Goal: Find specific page/section: Find specific page/section

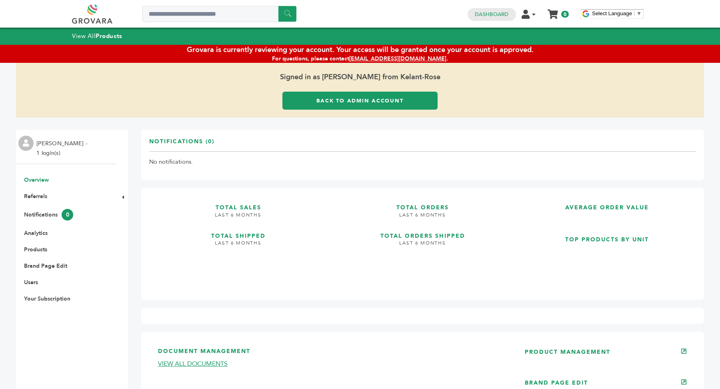
click at [378, 106] on link "Back to Admin Account" at bounding box center [359, 101] width 155 height 18
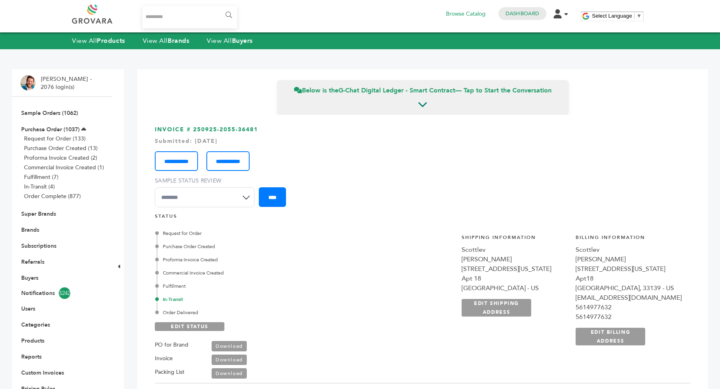
scroll to position [568, 0]
click at [32, 308] on link "Users" at bounding box center [28, 309] width 14 height 8
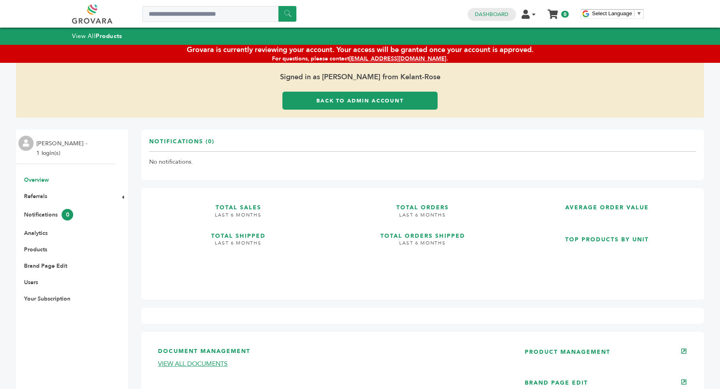
click at [399, 107] on link "Back to Admin Account" at bounding box center [359, 101] width 155 height 18
